Goal: Information Seeking & Learning: Learn about a topic

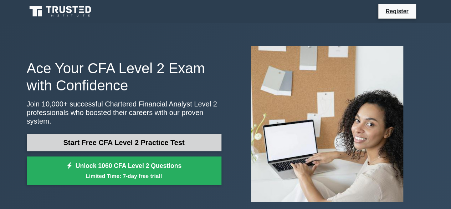
click at [112, 141] on link "Start Free CFA Level 2 Practice Test" at bounding box center [124, 142] width 195 height 17
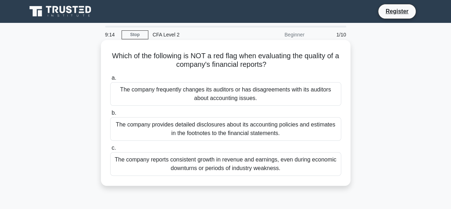
click at [204, 130] on div "The company provides detailed disclosures about its accounting policies and est…" at bounding box center [225, 129] width 231 height 24
click at [110, 115] on input "b. The company provides detailed disclosures about its accounting policies and …" at bounding box center [110, 113] width 0 height 5
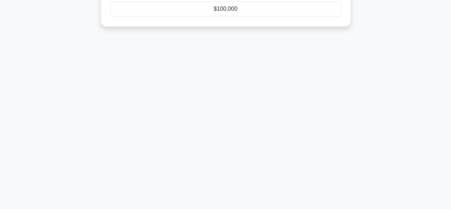
scroll to position [177, 0]
